Goal: Information Seeking & Learning: Understand process/instructions

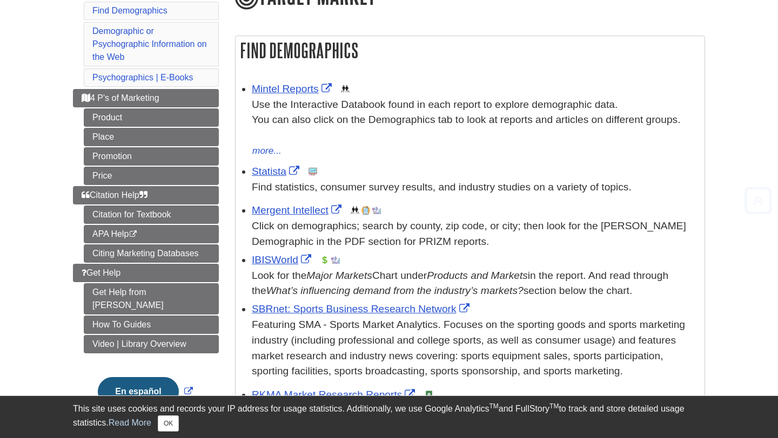
scroll to position [155, 0]
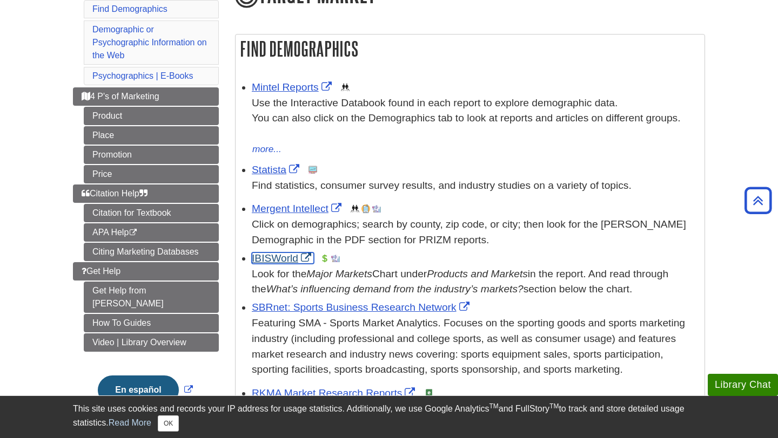
click at [279, 258] on link "IBISWorld" at bounding box center [283, 258] width 62 height 11
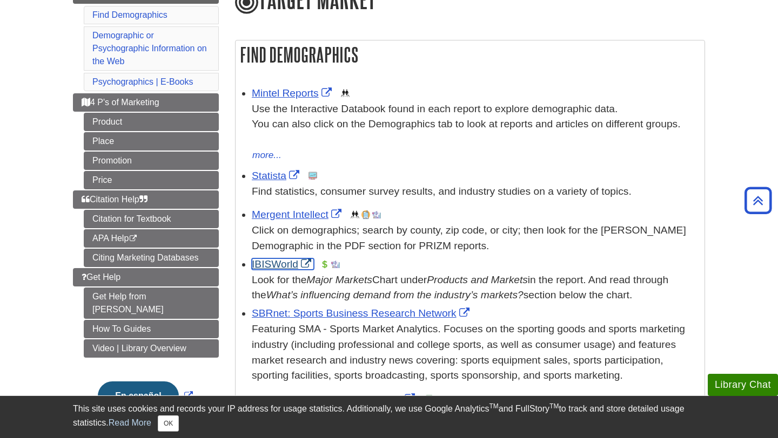
scroll to position [148, 0]
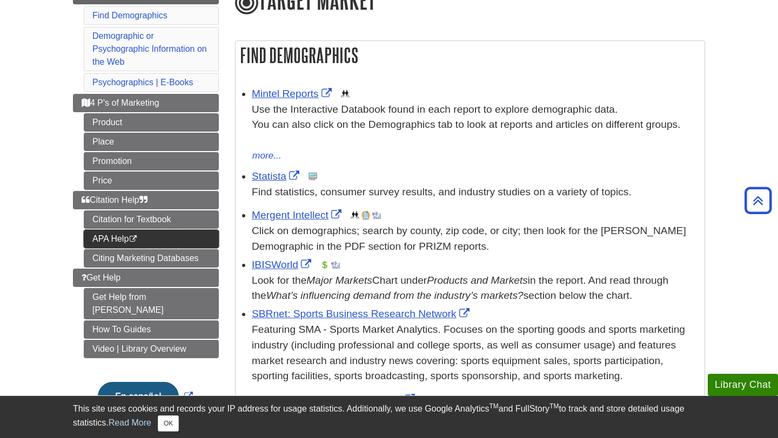
click at [114, 240] on link "APA Help This link opens in a new window" at bounding box center [151, 239] width 135 height 18
click at [309, 262] on link "IBISWorld" at bounding box center [283, 264] width 62 height 11
click at [134, 242] on icon "This link opens in a new window" at bounding box center [133, 239] width 9 height 7
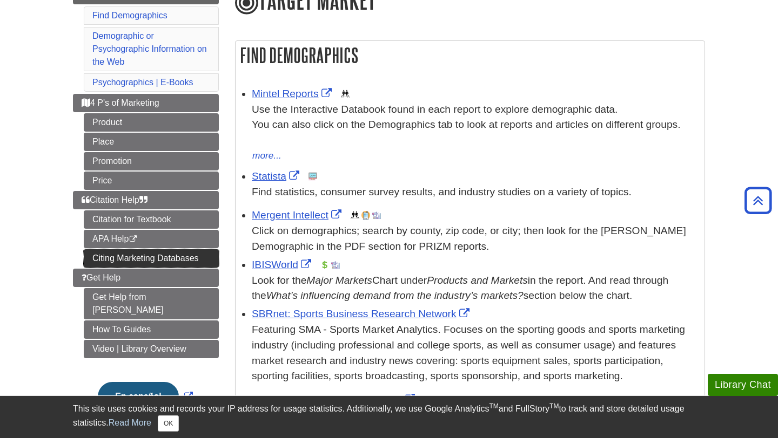
click at [138, 258] on link "Citing Marketing Databases" at bounding box center [151, 258] width 135 height 18
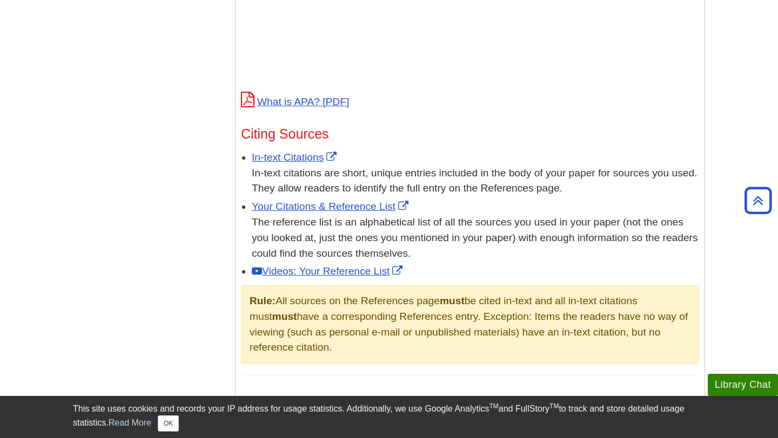
scroll to position [166, 0]
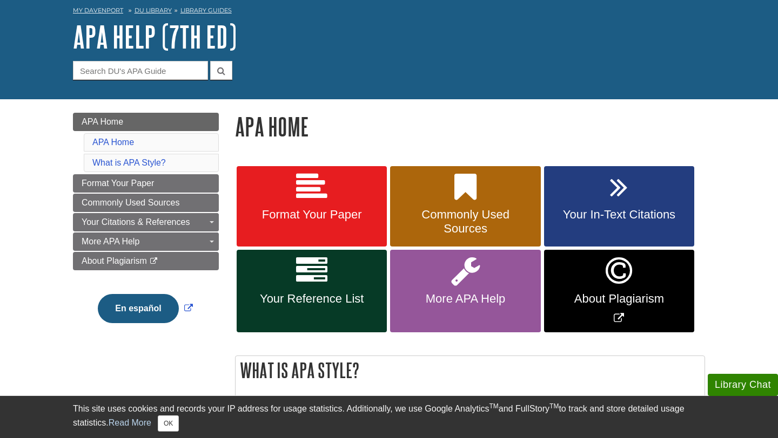
scroll to position [59, 0]
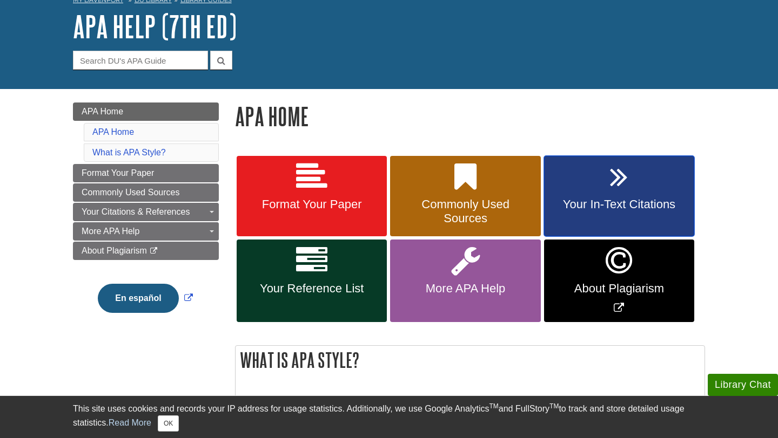
click at [570, 193] on link "Your In-Text Citations" at bounding box center [619, 196] width 150 height 81
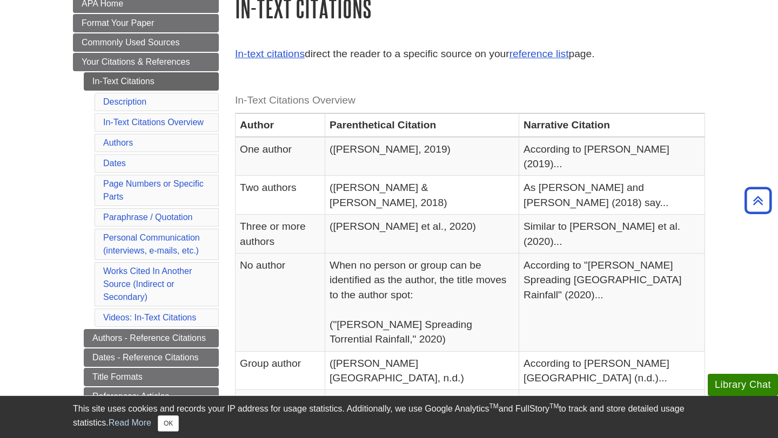
scroll to position [66, 0]
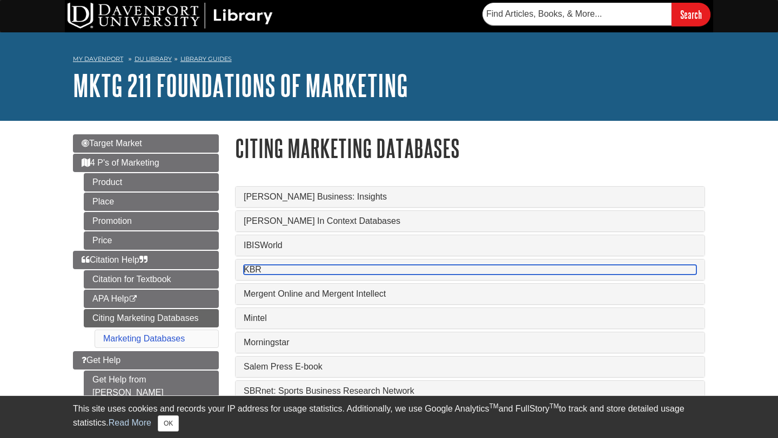
click at [256, 273] on link "KBR" at bounding box center [470, 270] width 453 height 10
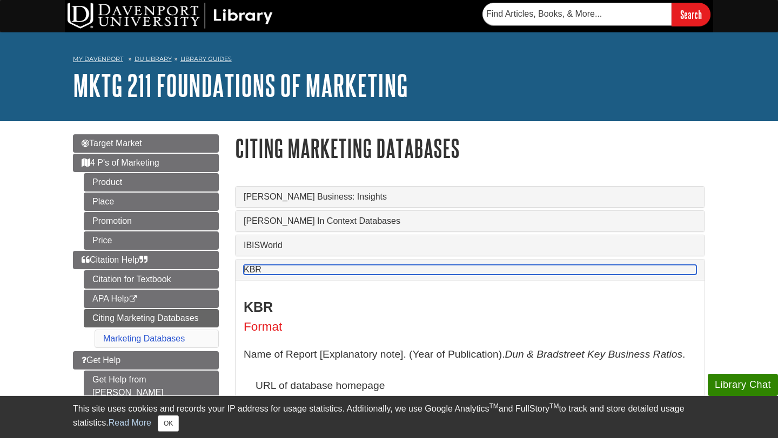
click at [259, 274] on link "KBR" at bounding box center [470, 270] width 453 height 10
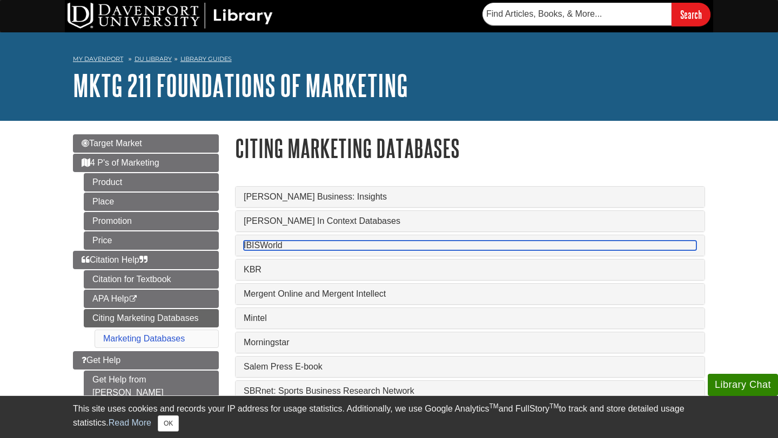
click at [267, 245] on link "IBISWorld" at bounding box center [470, 246] width 453 height 10
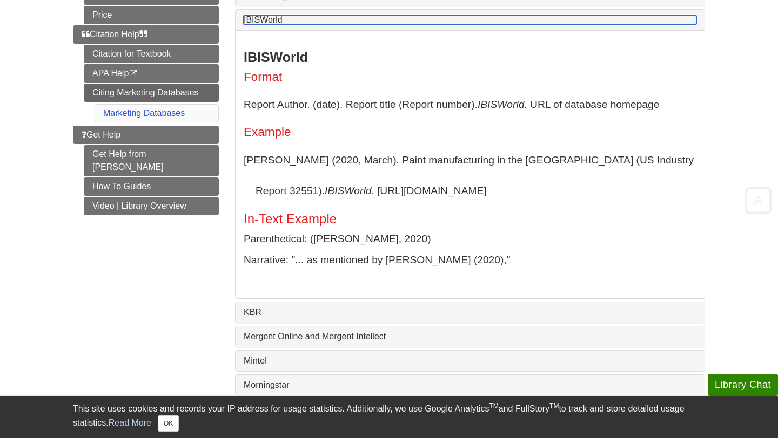
scroll to position [251, 0]
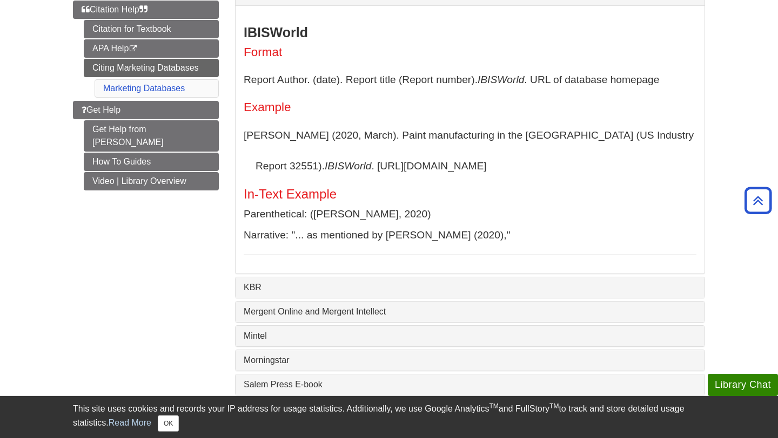
click at [695, 85] on p "Report Author. (date). Report title (Report number). IBISWorld . URL of databas…" at bounding box center [470, 79] width 453 height 31
